Goal: Navigation & Orientation: Find specific page/section

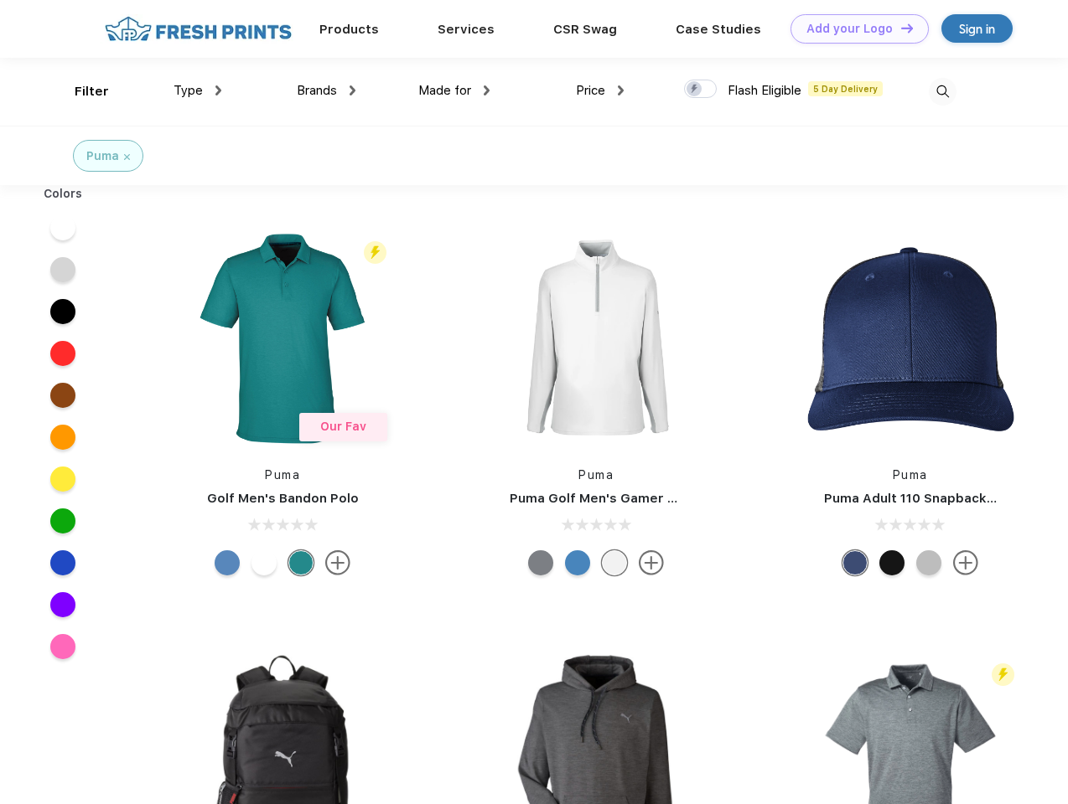
click at [853, 28] on link "Add your Logo Design Tool" at bounding box center [859, 28] width 138 height 29
click at [0, 0] on div "Design Tool" at bounding box center [0, 0] width 0 height 0
click at [899, 28] on link "Add your Logo Design Tool" at bounding box center [859, 28] width 138 height 29
click at [80, 91] on div "Filter" at bounding box center [92, 91] width 34 height 19
click at [198, 90] on span "Type" at bounding box center [187, 90] width 29 height 15
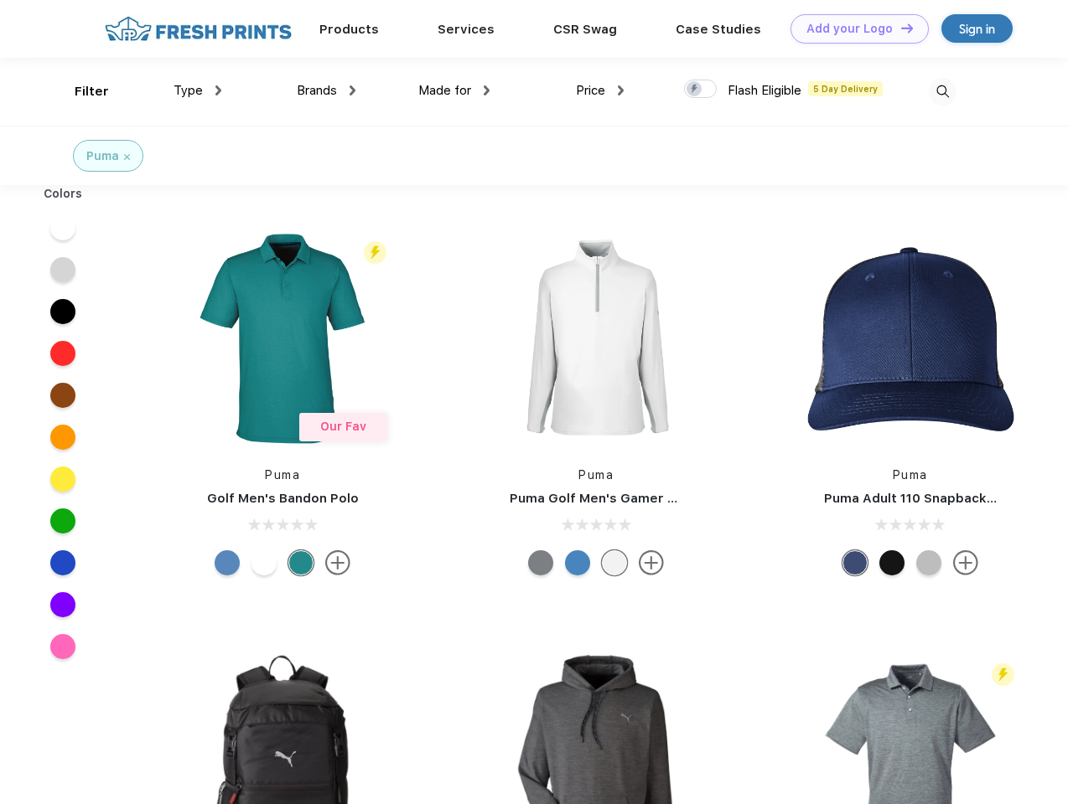
click at [326, 90] on span "Brands" at bounding box center [317, 90] width 40 height 15
click at [454, 90] on span "Made for" at bounding box center [444, 90] width 53 height 15
click at [600, 90] on span "Price" at bounding box center [590, 90] width 29 height 15
click at [701, 90] on div at bounding box center [700, 89] width 33 height 18
click at [695, 90] on input "checkbox" at bounding box center [689, 84] width 11 height 11
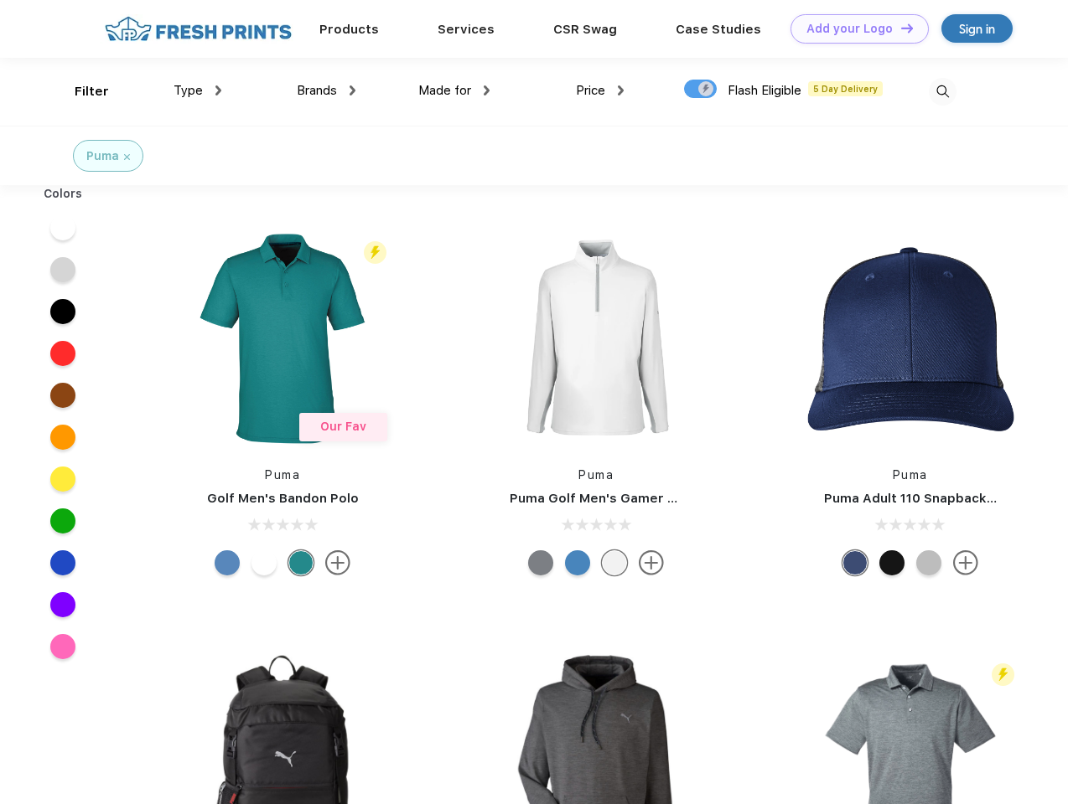
click at [942, 91] on img at bounding box center [942, 92] width 28 height 28
